Goal: Book appointment/travel/reservation

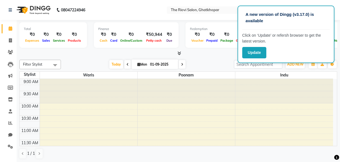
click at [23, 142] on div "11:30 AM" at bounding box center [30, 143] width 19 height 6
select select "85391"
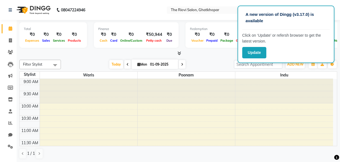
select select "tentative"
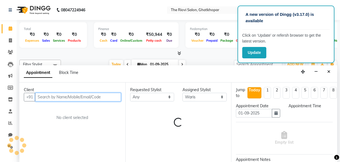
select select "690"
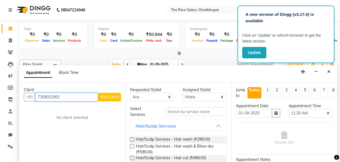
type input "7359031951"
click at [104, 97] on span "Add Client" at bounding box center [109, 96] width 19 height 5
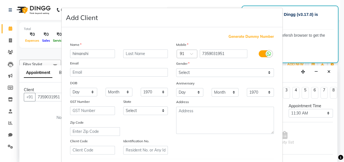
type input "himanshi"
click at [50, 85] on ngb-modal-window "Add Client Generate Dummy Number Name [PERSON_NAME] Email DOB Day 01 02 03 04 0…" at bounding box center [172, 81] width 344 height 162
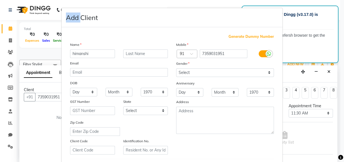
click at [73, 2] on ngb-modal-window "Add Client Generate Dummy Number Name [PERSON_NAME] Email DOB Day 01 02 03 04 0…" at bounding box center [172, 81] width 344 height 162
click at [278, 16] on div "Add Client" at bounding box center [172, 17] width 221 height 19
drag, startPoint x: 278, startPoint y: 16, endPoint x: 314, endPoint y: 15, distance: 36.3
click at [314, 15] on ngb-modal-window "Add Client Generate Dummy Number Name [PERSON_NAME] Email DOB Day 01 02 03 04 0…" at bounding box center [172, 81] width 344 height 162
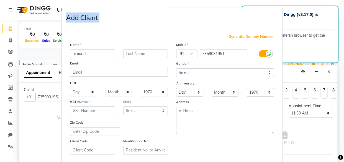
click at [330, 71] on ngb-modal-window "Add Client Generate Dummy Number Name [PERSON_NAME] Email DOB Day 01 02 03 04 0…" at bounding box center [172, 81] width 344 height 162
